Goal: Task Accomplishment & Management: Manage account settings

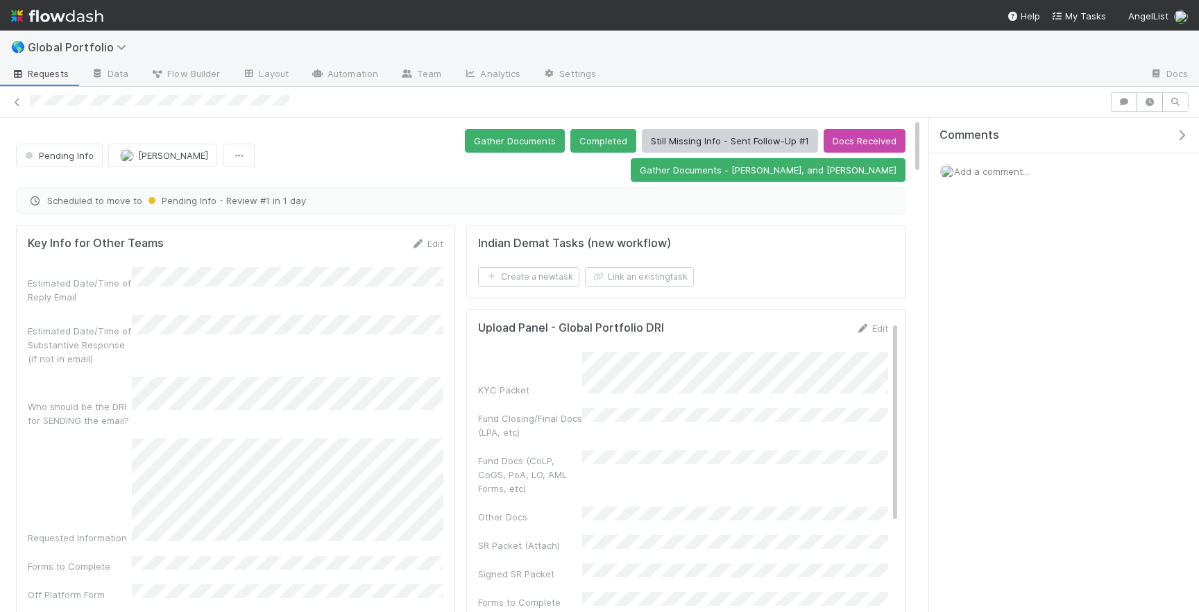
click at [69, 104] on div at bounding box center [567, 102] width 1075 height 15
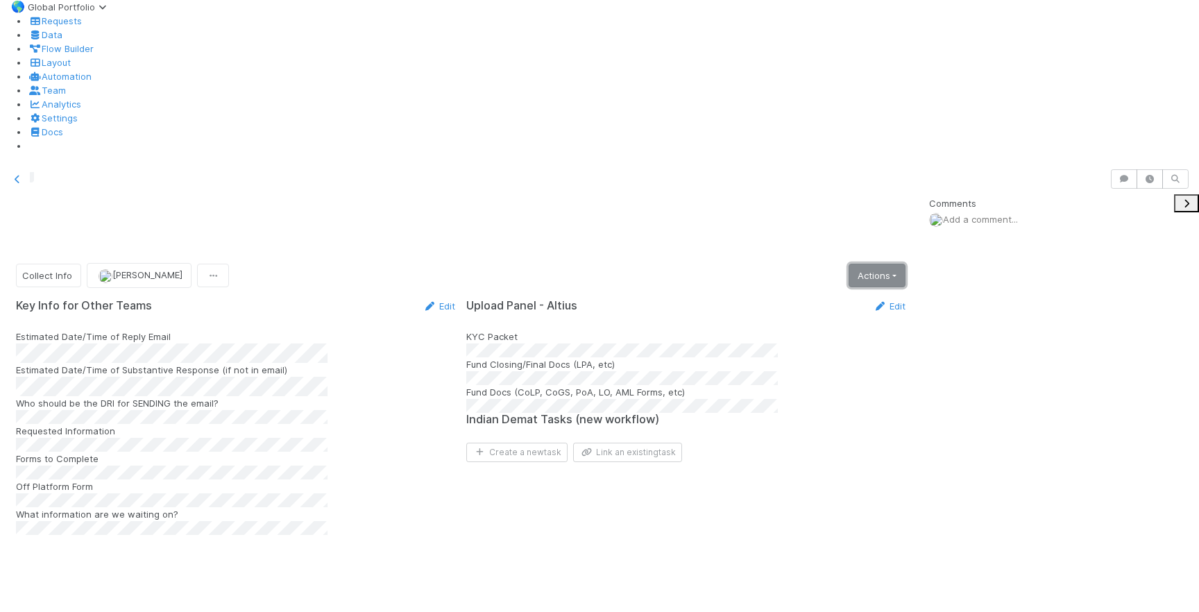
click at [892, 264] on link "Actions" at bounding box center [877, 276] width 57 height 24
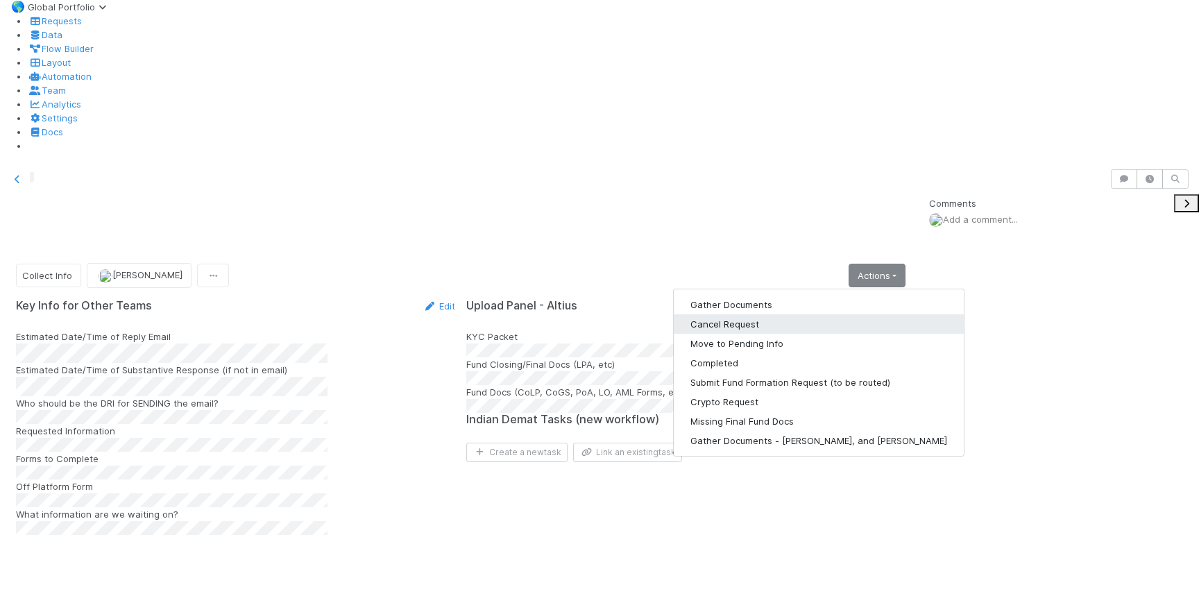
click at [769, 314] on button "Cancel Request" at bounding box center [819, 323] width 290 height 19
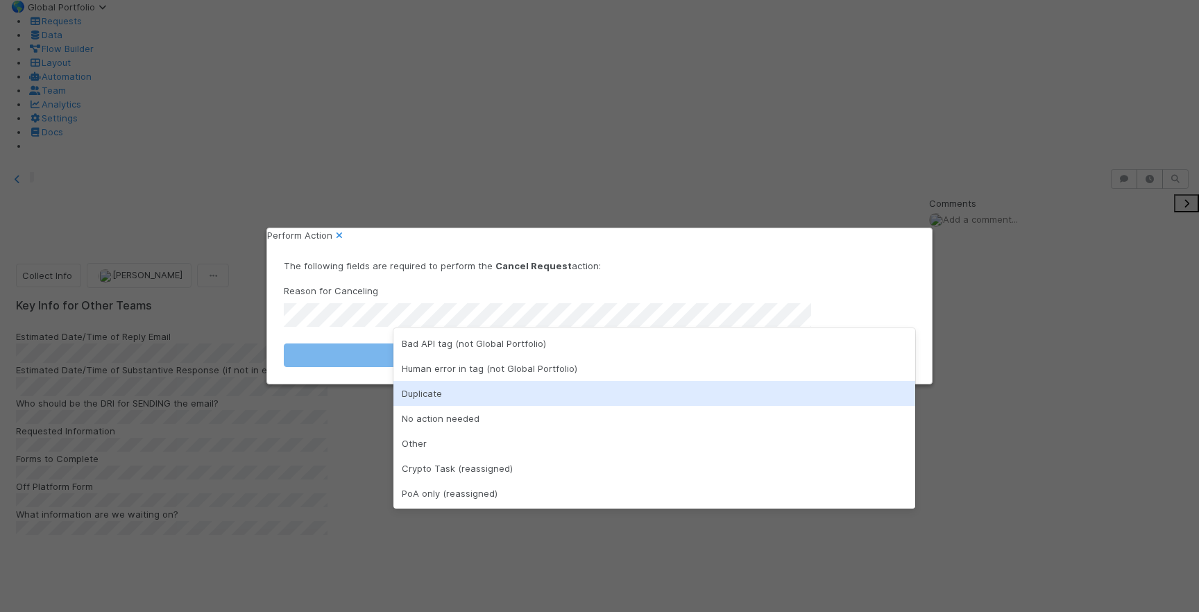
click at [488, 384] on div "Duplicate" at bounding box center [654, 393] width 522 height 25
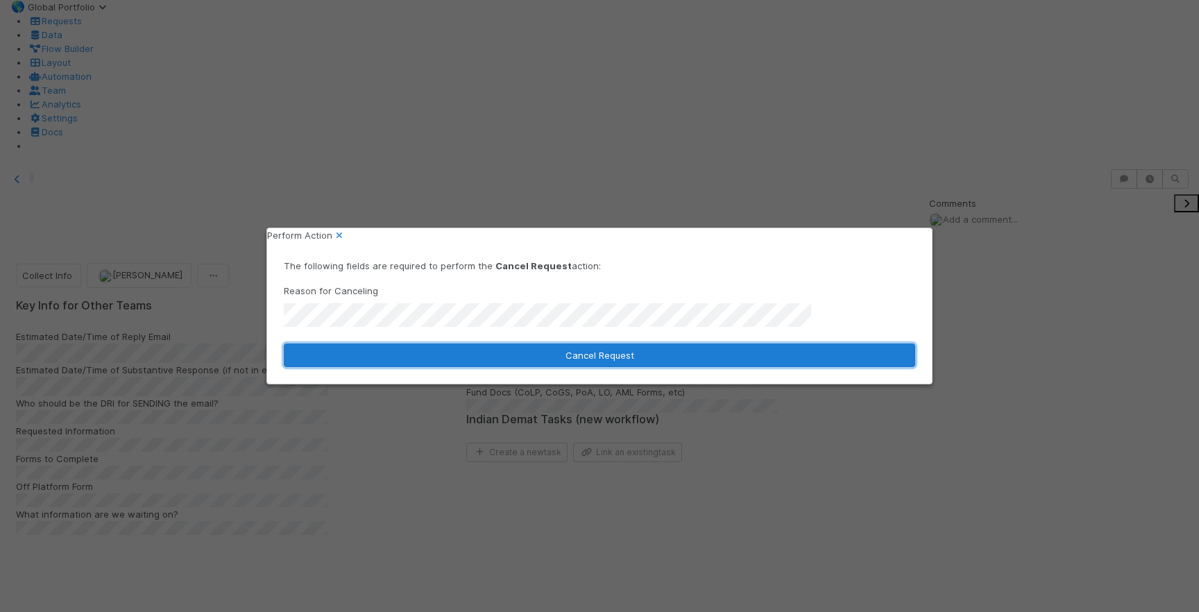
click at [561, 343] on button "Cancel Request" at bounding box center [599, 355] width 631 height 24
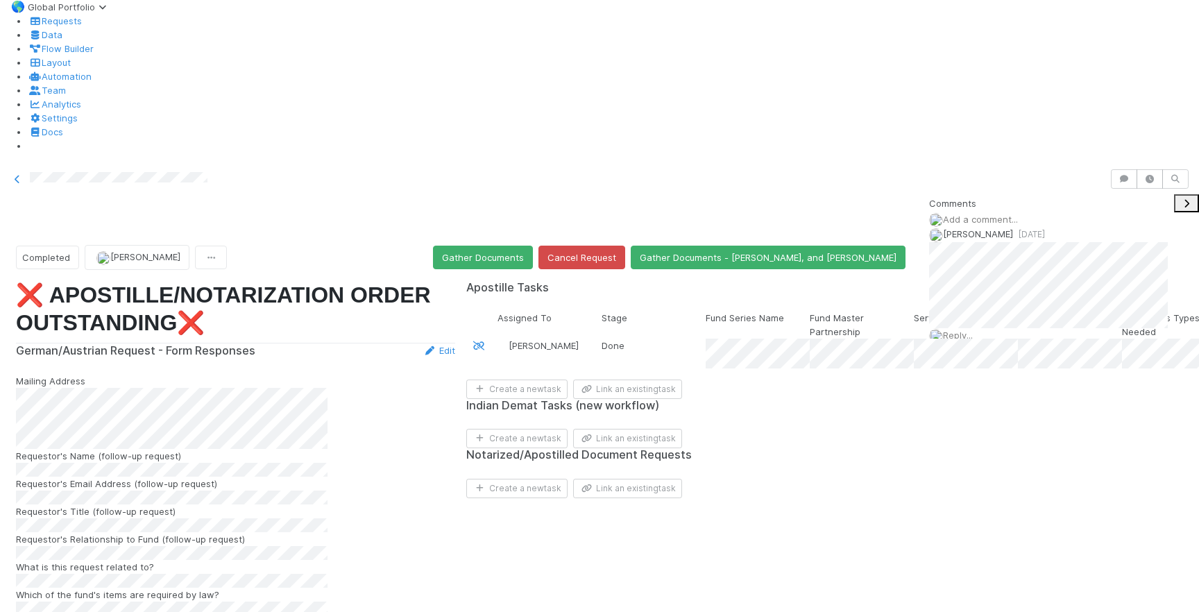
scroll to position [1, 1]
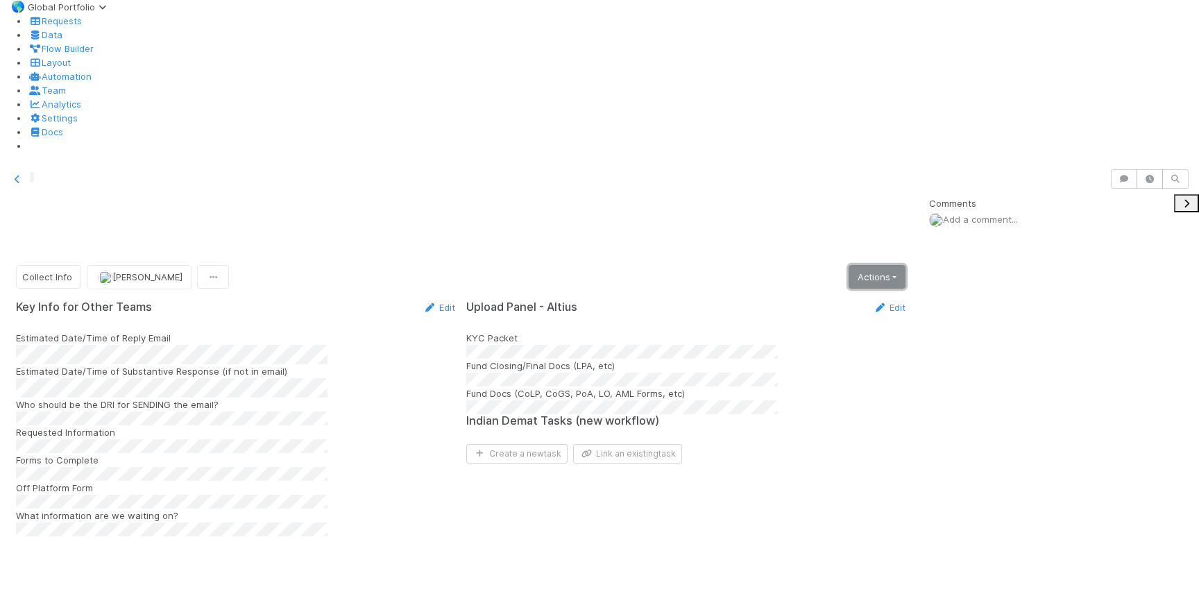
click at [869, 265] on link "Actions" at bounding box center [877, 277] width 57 height 24
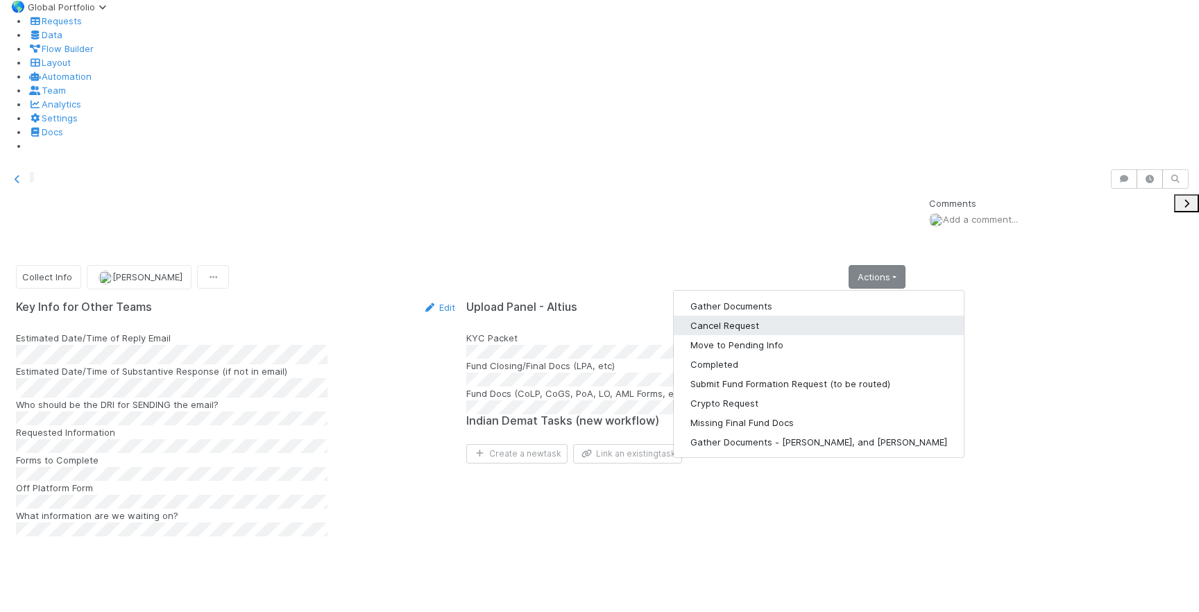
click at [772, 316] on button "Cancel Request" at bounding box center [819, 325] width 290 height 19
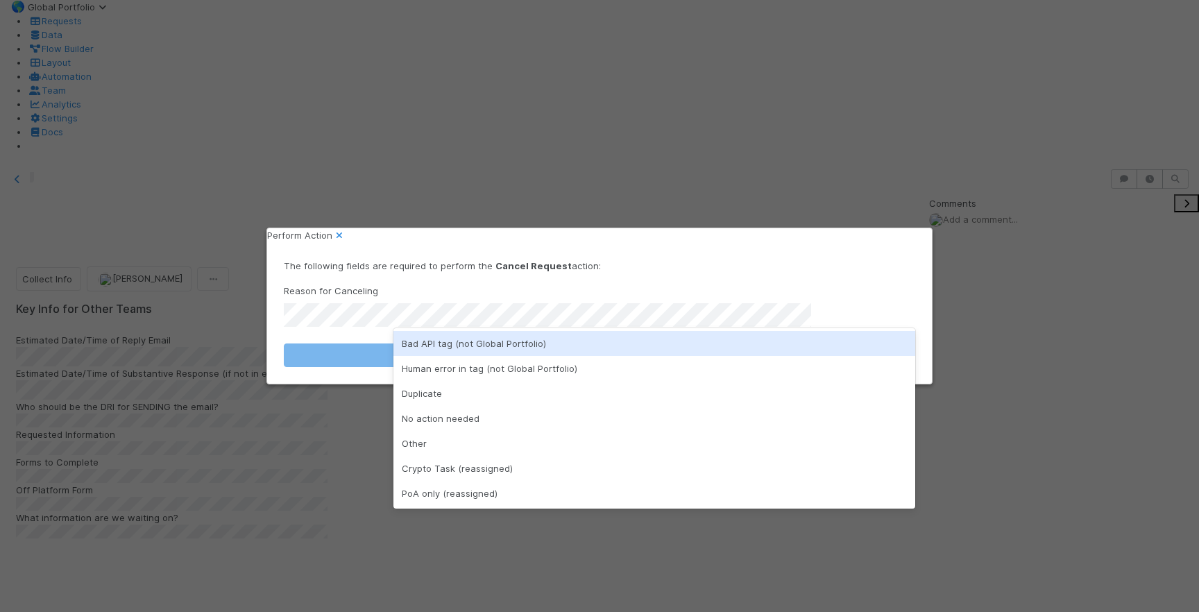
click at [538, 349] on div "Bad API tag (not Global Portfolio)" at bounding box center [654, 343] width 522 height 25
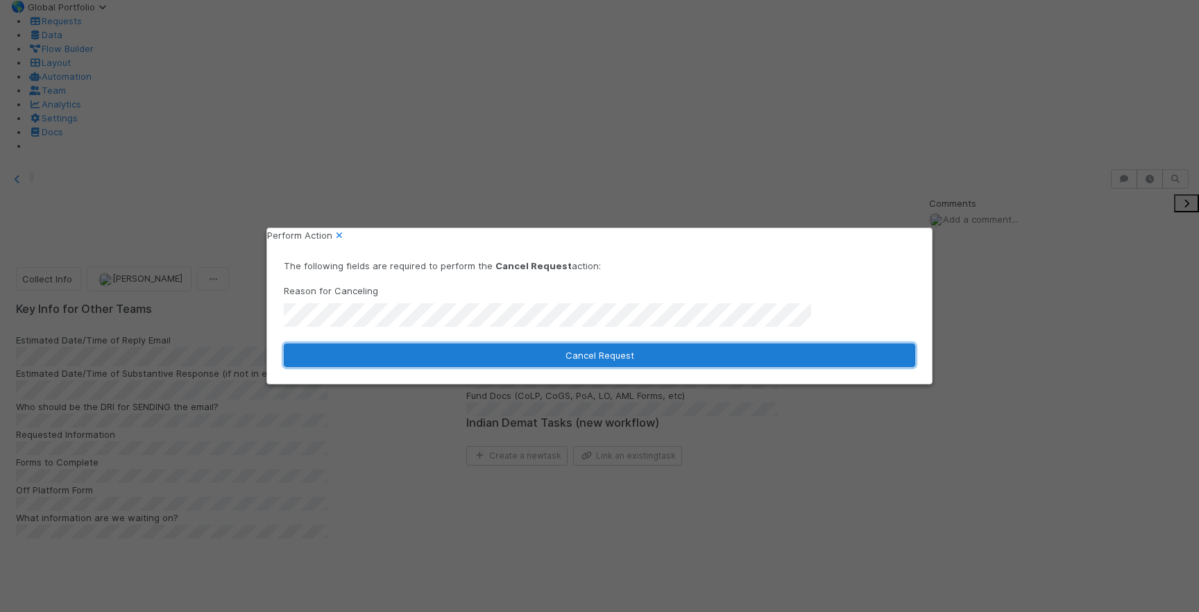
click at [539, 348] on button "Cancel Request" at bounding box center [599, 355] width 631 height 24
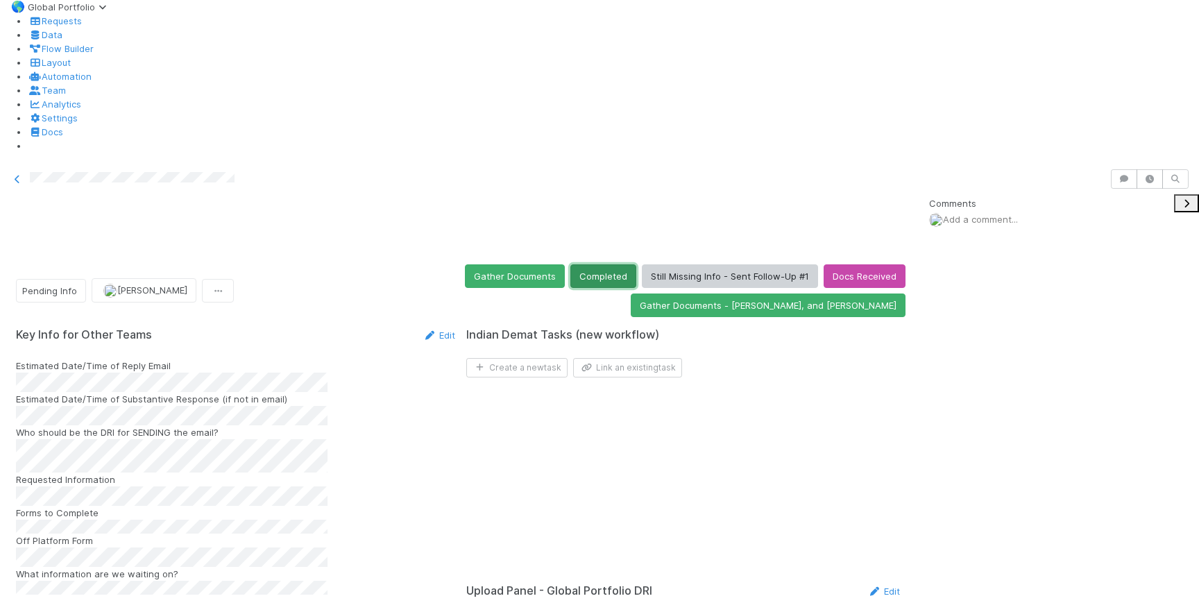
click at [570, 264] on button "Completed" at bounding box center [603, 276] width 66 height 24
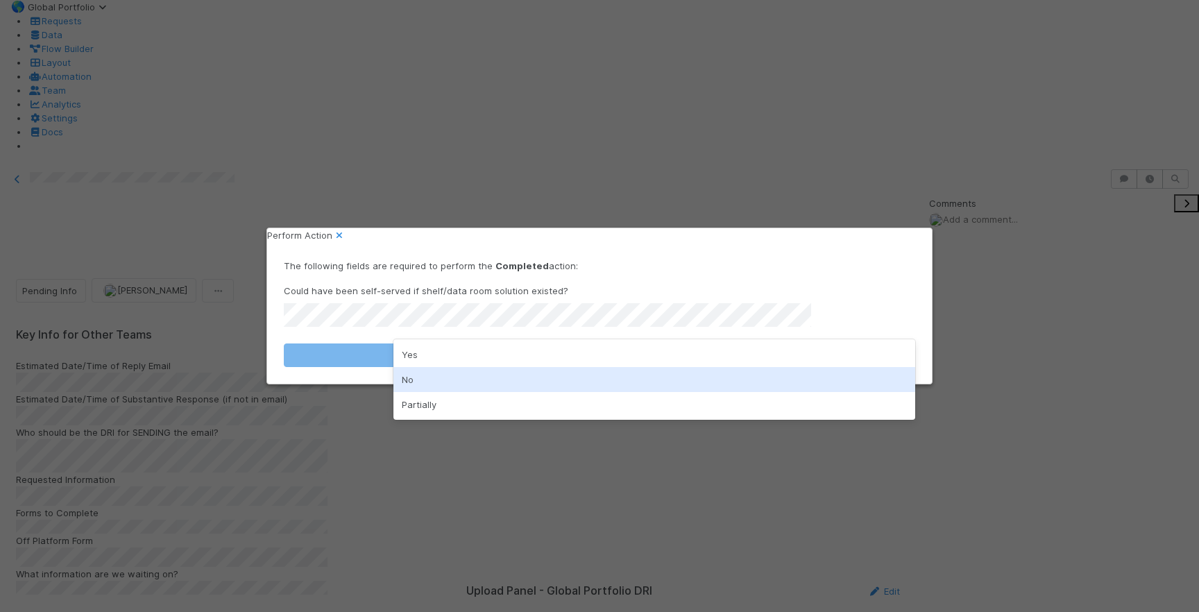
click at [477, 370] on div "No" at bounding box center [654, 379] width 522 height 25
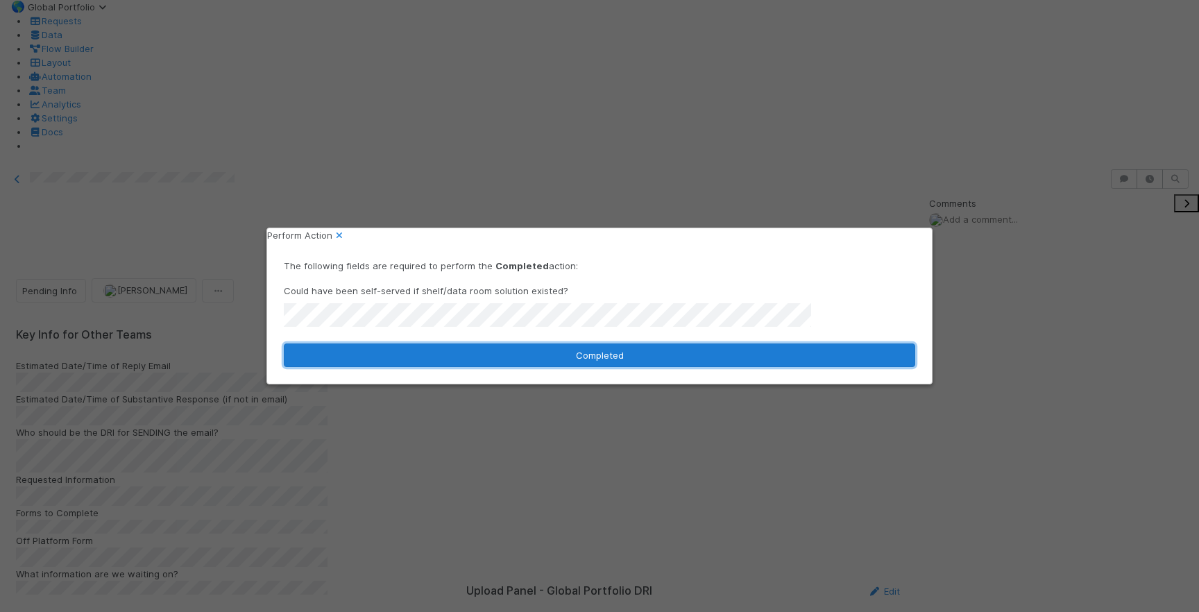
click at [484, 364] on button "Completed" at bounding box center [599, 355] width 631 height 24
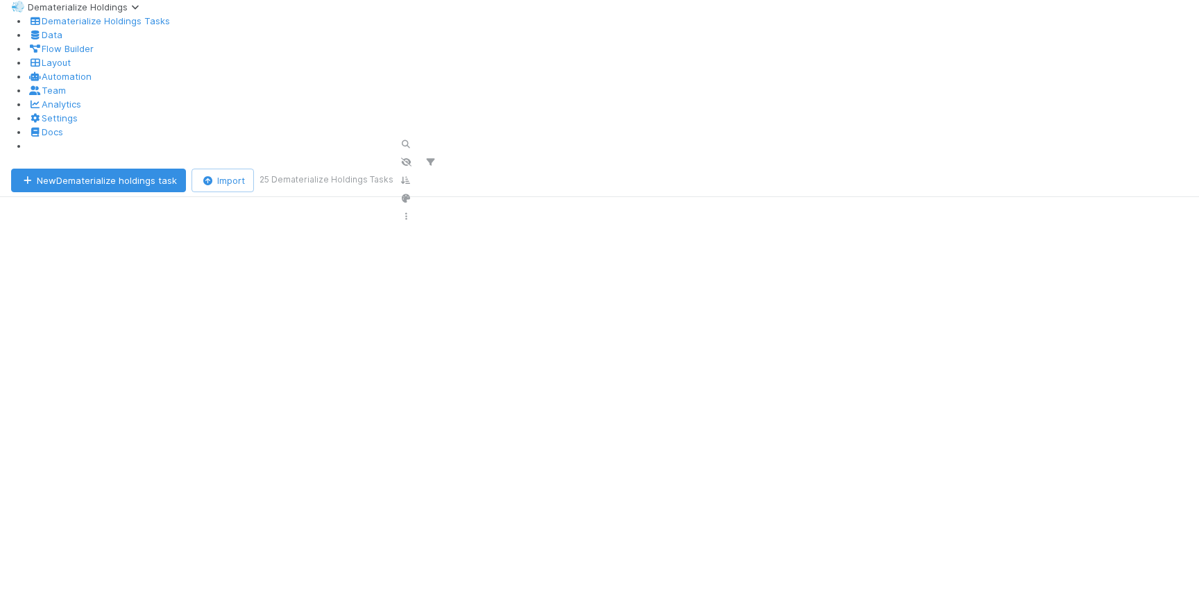
scroll to position [467, 937]
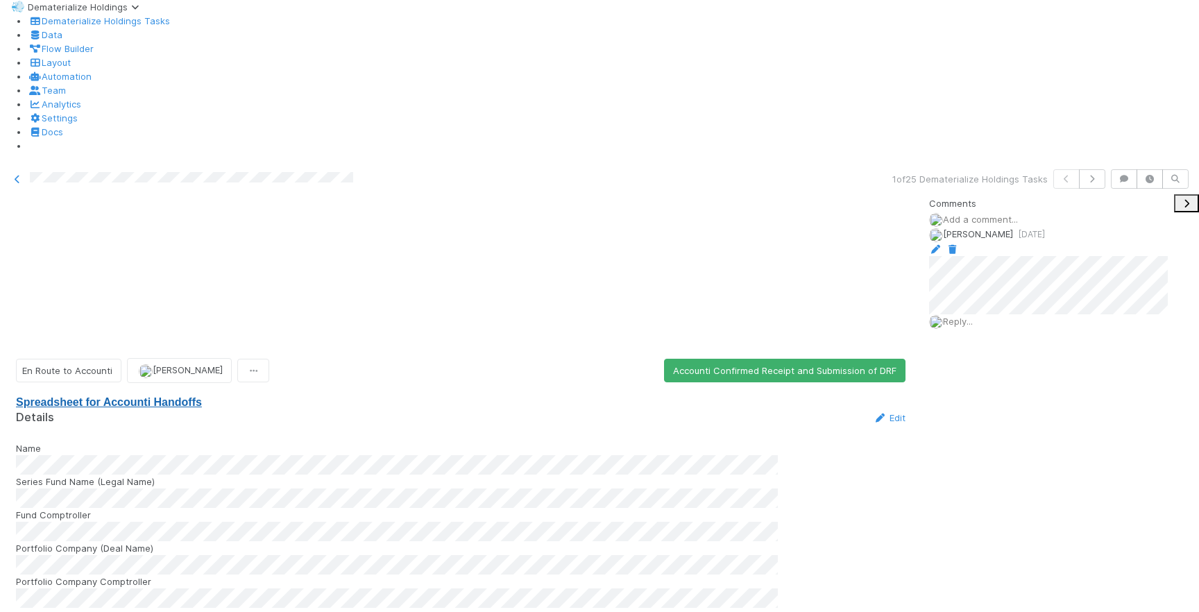
click at [126, 396] on link "Spreadsheet for Accounti Handoffs" at bounding box center [109, 402] width 186 height 12
